Goal: Navigation & Orientation: Find specific page/section

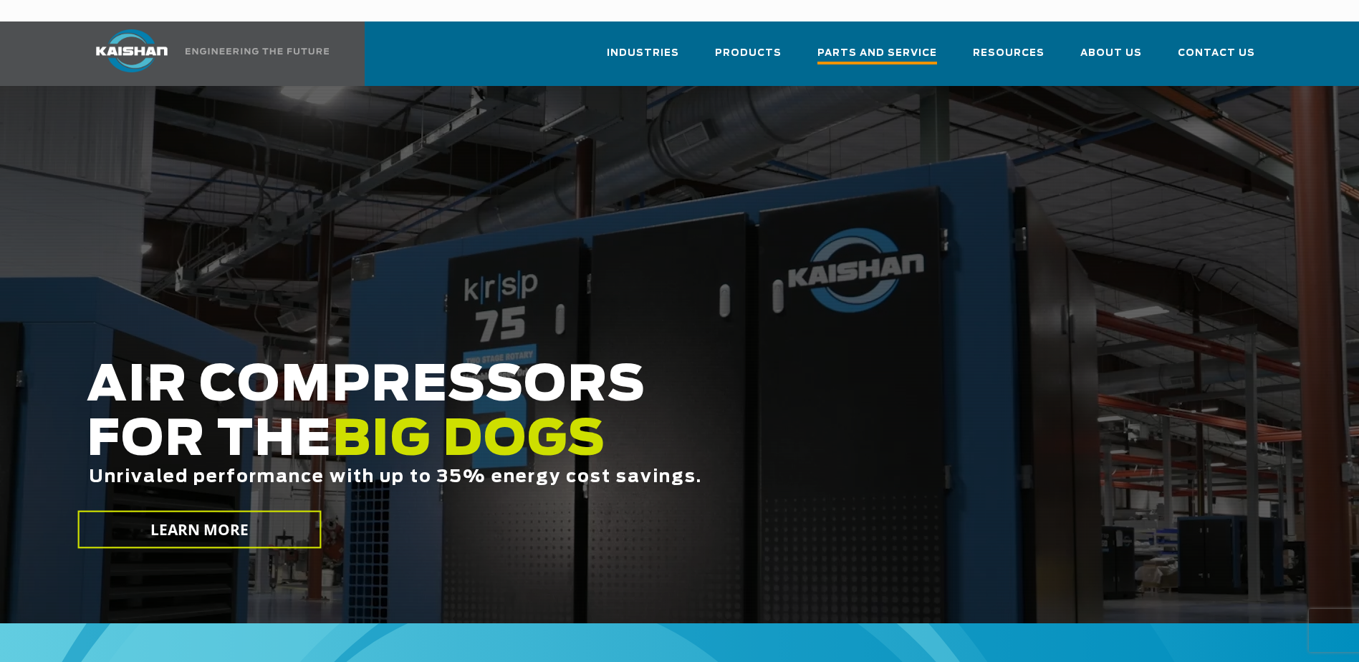
click at [863, 45] on span "Parts and Service" at bounding box center [878, 54] width 120 height 19
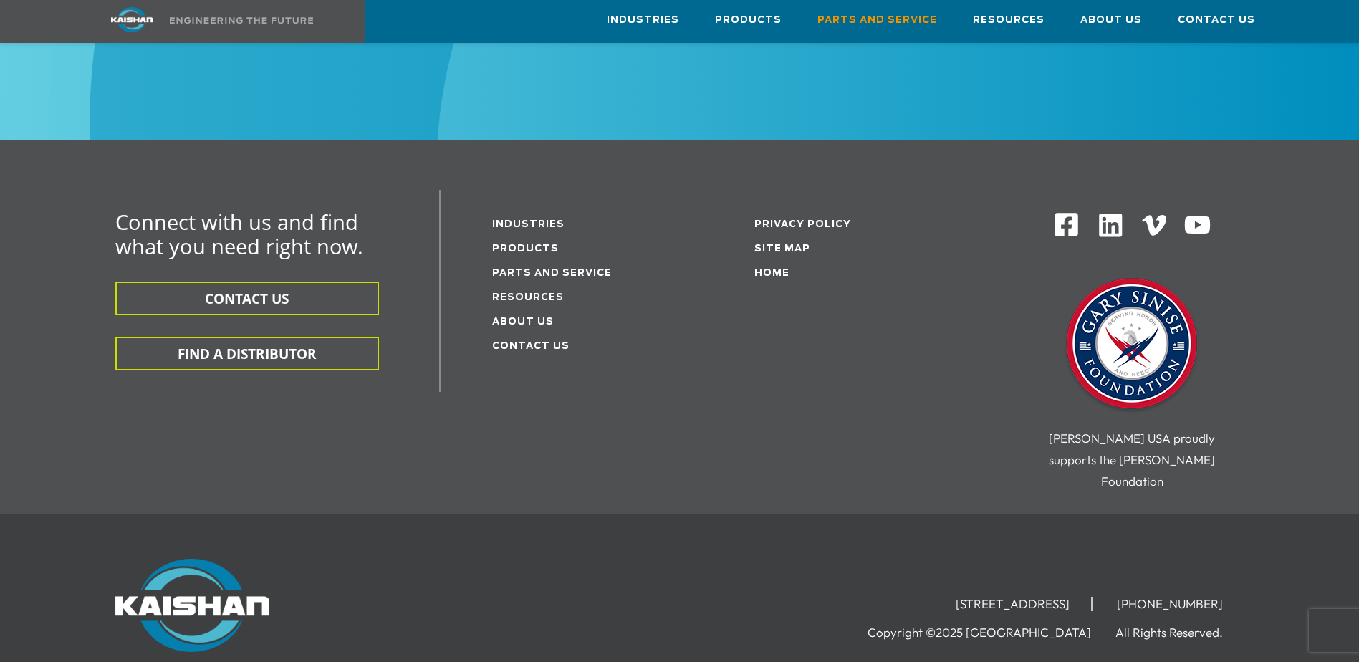
scroll to position [1938, 0]
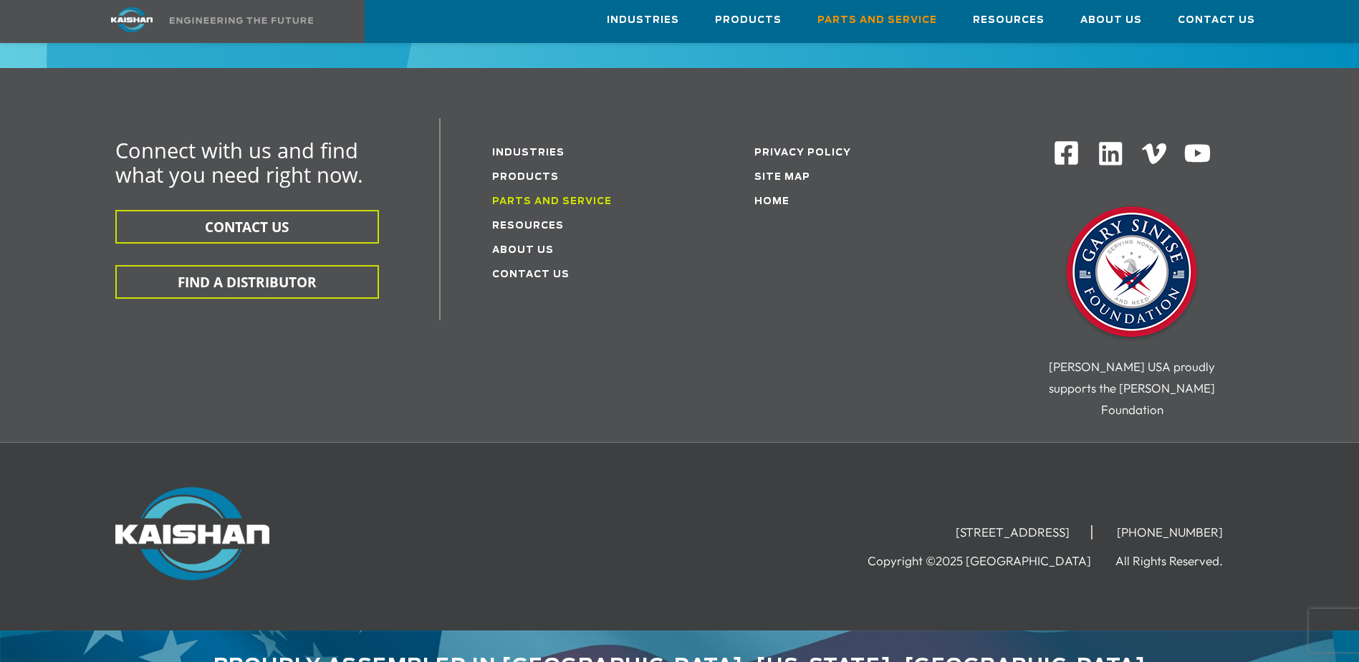
click at [572, 197] on link "Parts and service" at bounding box center [552, 201] width 120 height 9
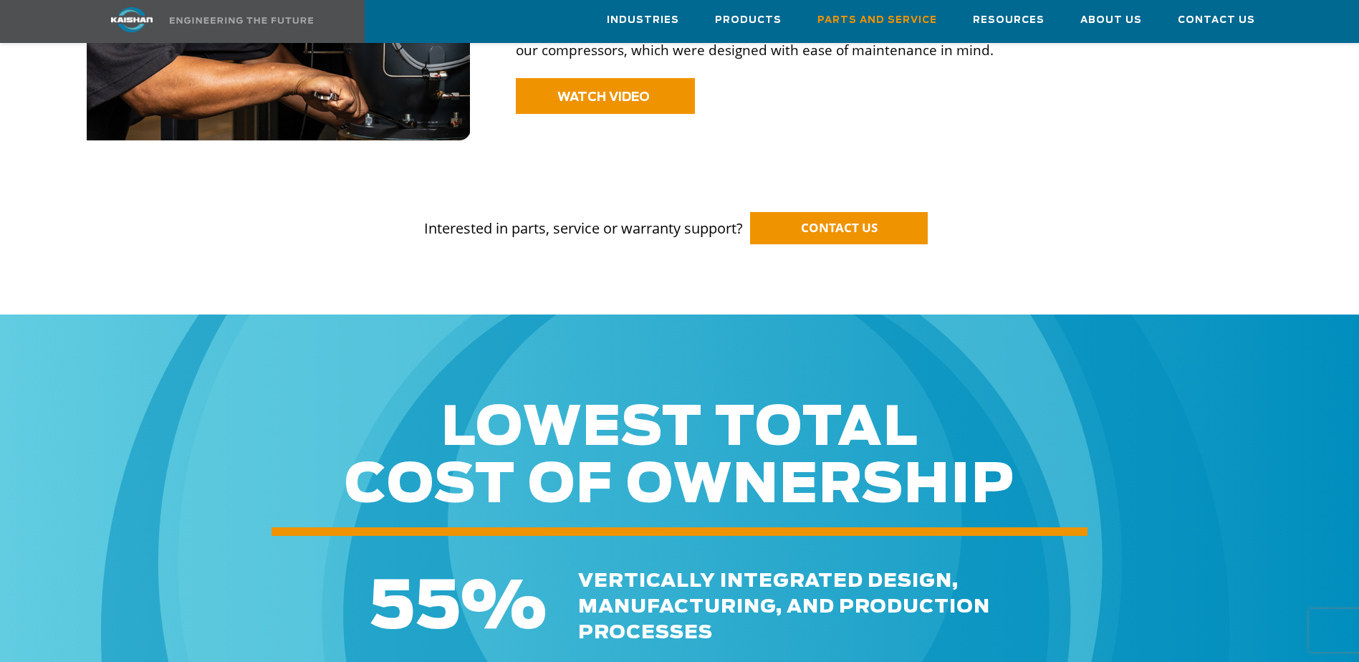
scroll to position [1648, 0]
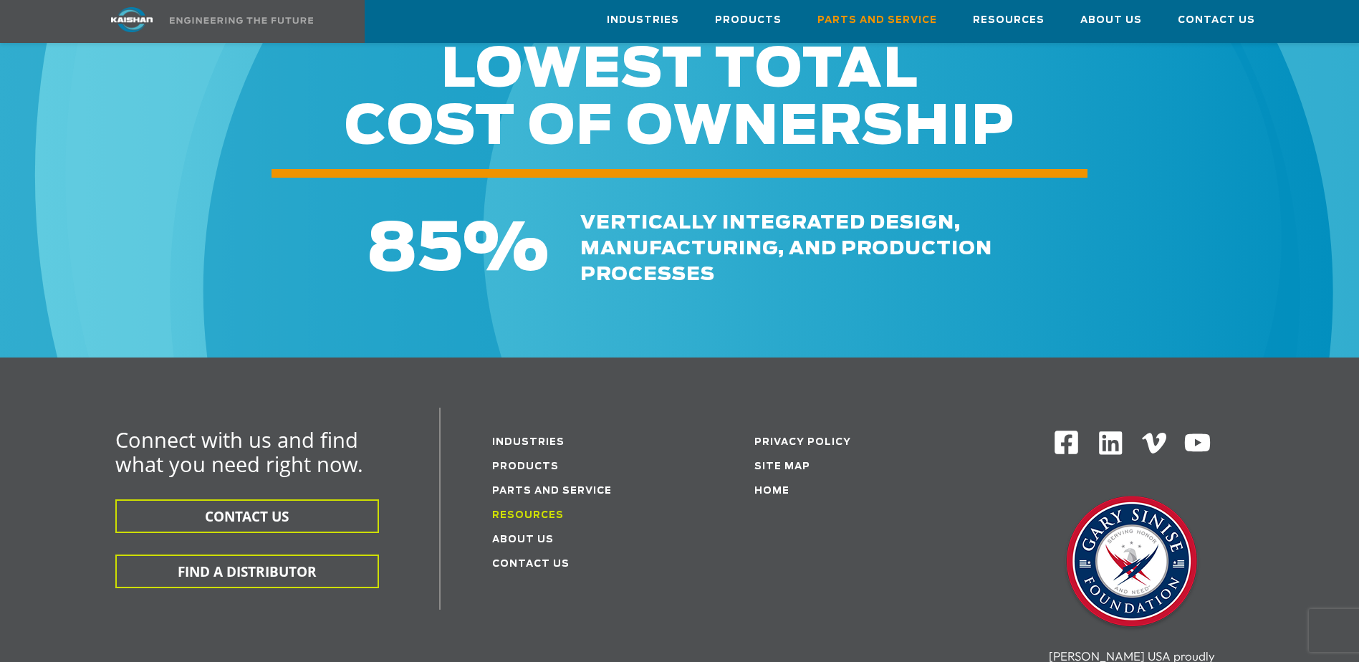
click at [539, 511] on link "Resources" at bounding box center [528, 515] width 72 height 9
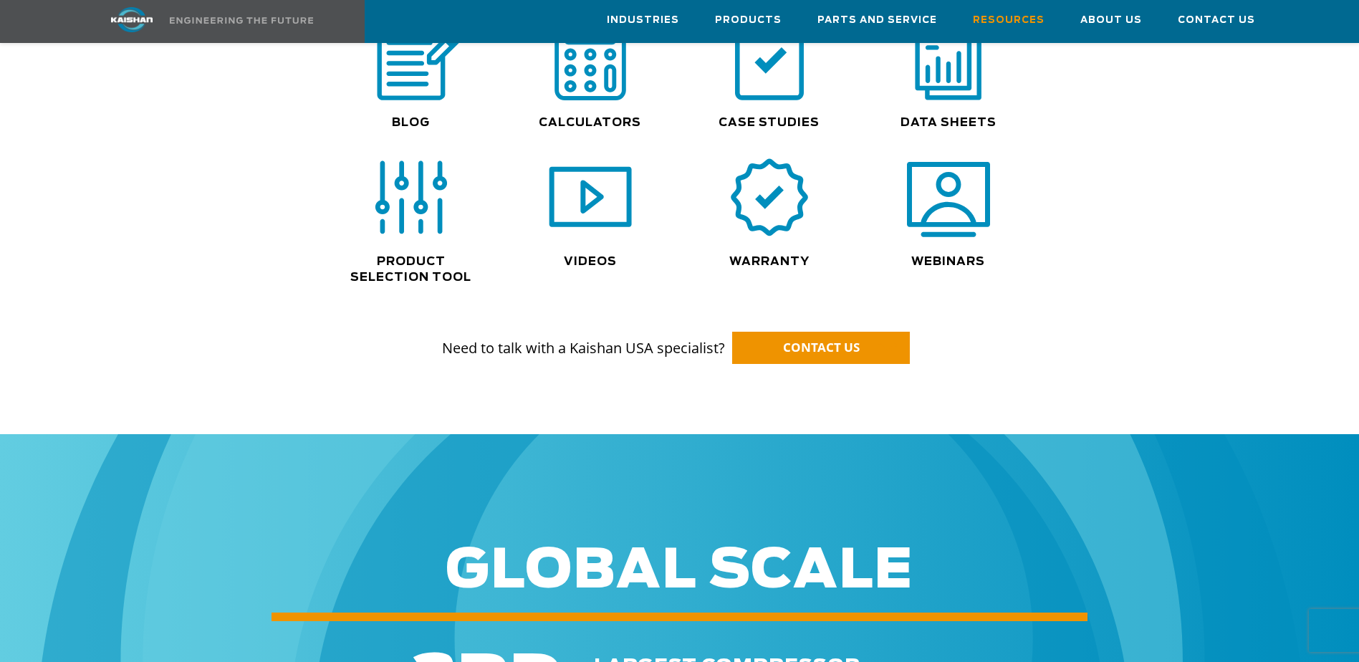
scroll to position [932, 0]
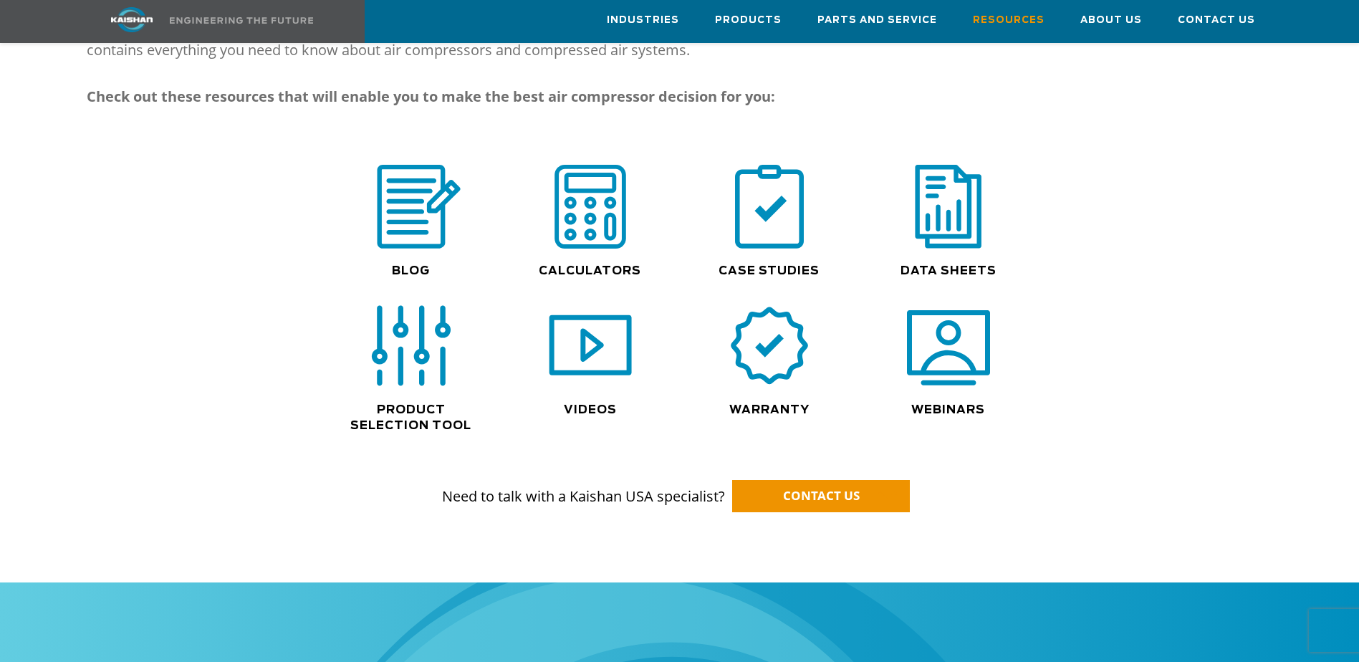
click at [411, 330] on img at bounding box center [411, 346] width 92 height 92
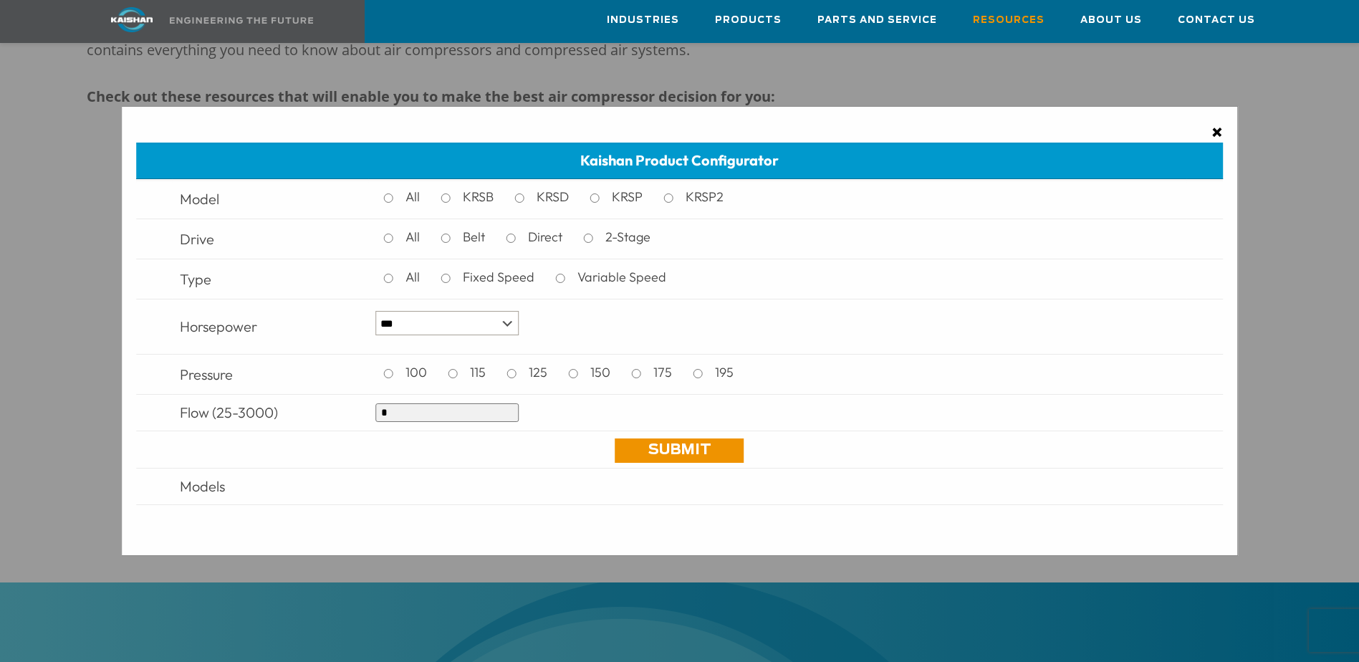
click at [1215, 130] on span "×" at bounding box center [1217, 131] width 11 height 21
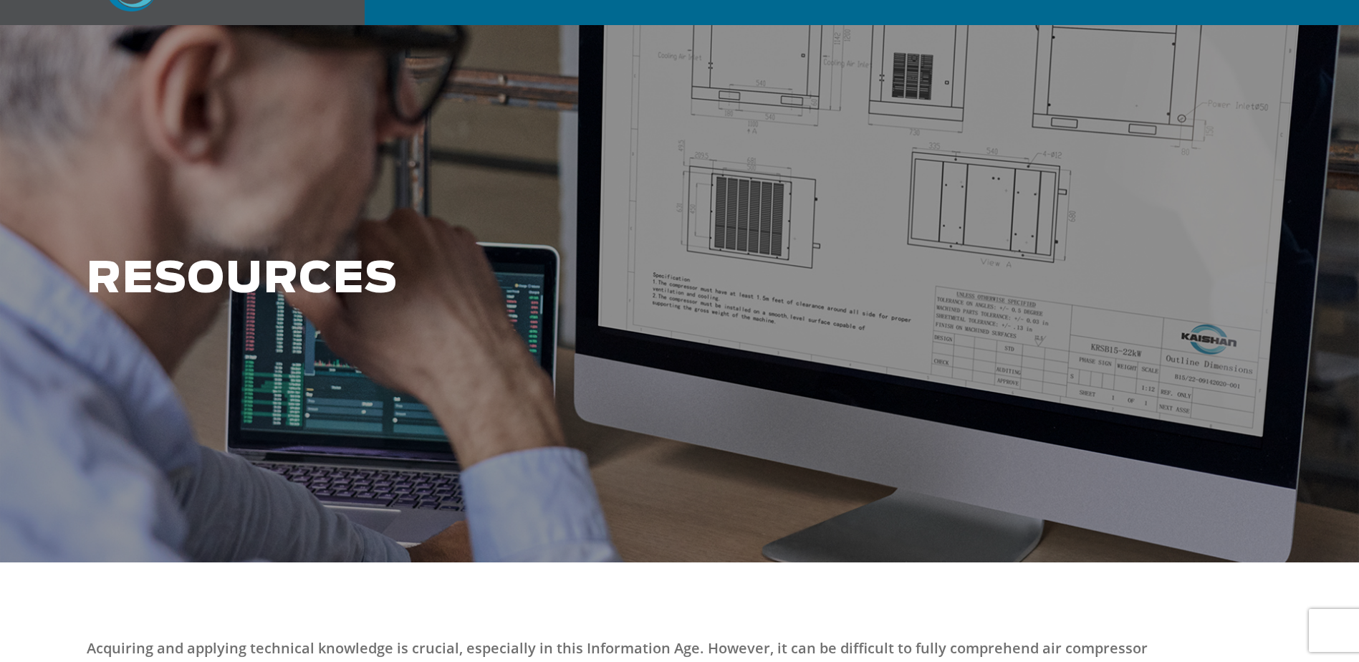
scroll to position [0, 0]
